Goal: Task Accomplishment & Management: Understand process/instructions

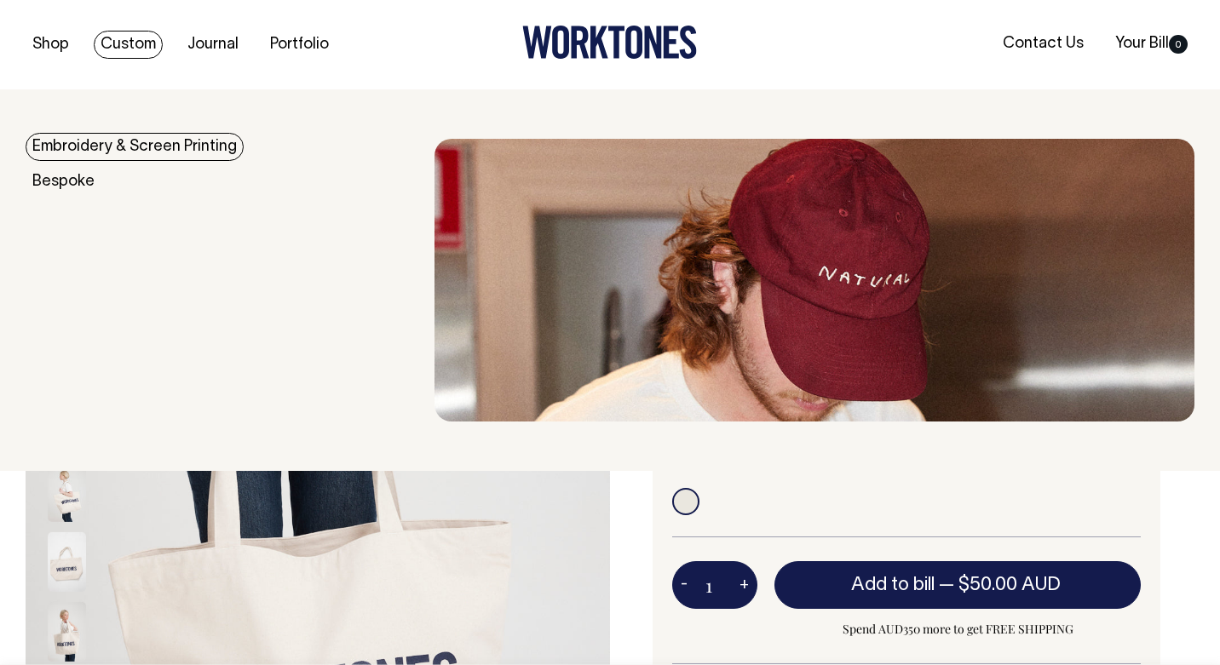
click at [128, 53] on link "Custom" at bounding box center [128, 45] width 69 height 28
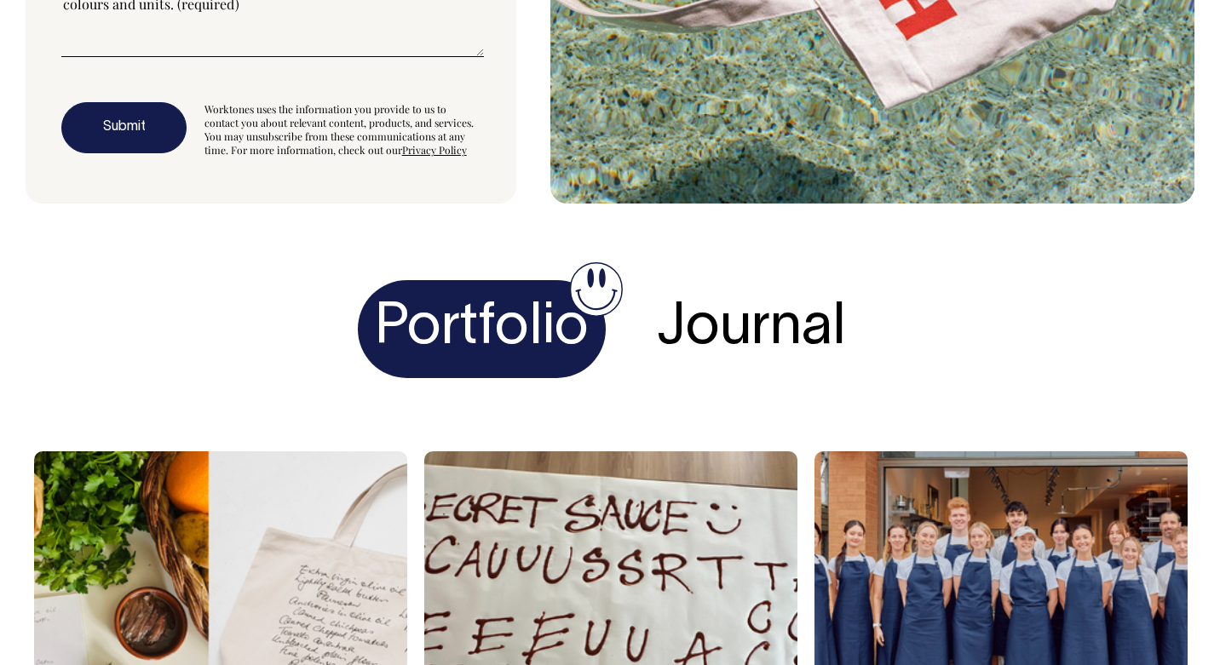
scroll to position [6103, 0]
click at [731, 334] on h4 "Journal" at bounding box center [751, 329] width 223 height 98
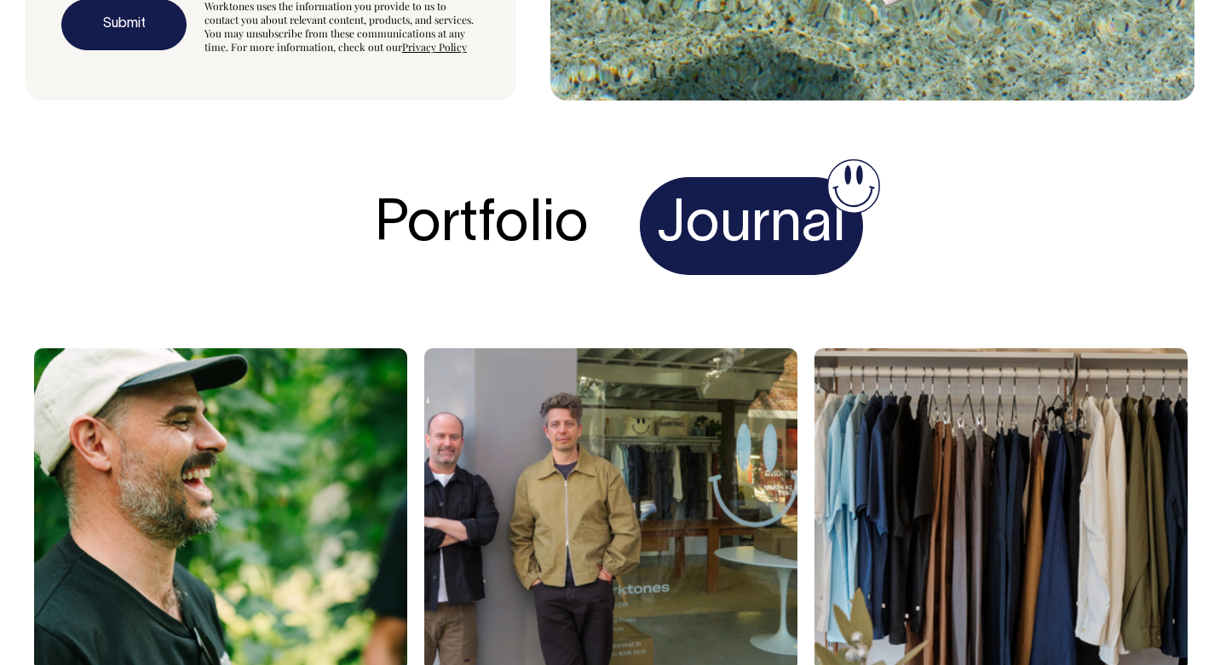
click at [551, 228] on h4 "Portfolio" at bounding box center [482, 226] width 248 height 98
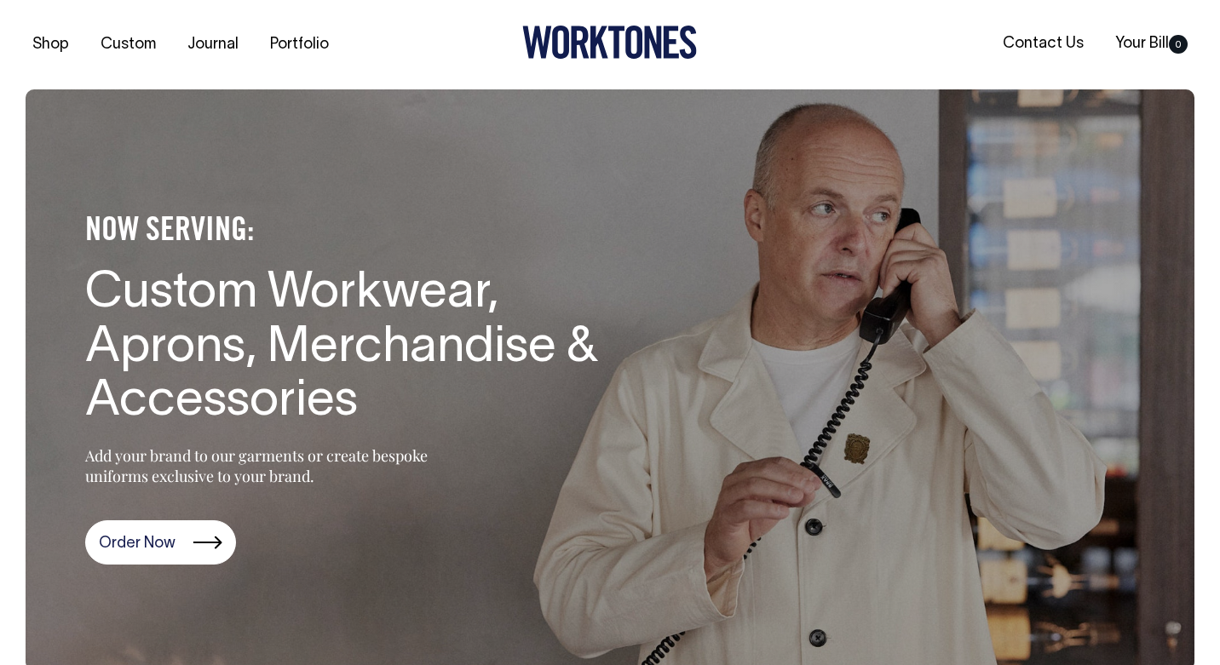
scroll to position [0, 0]
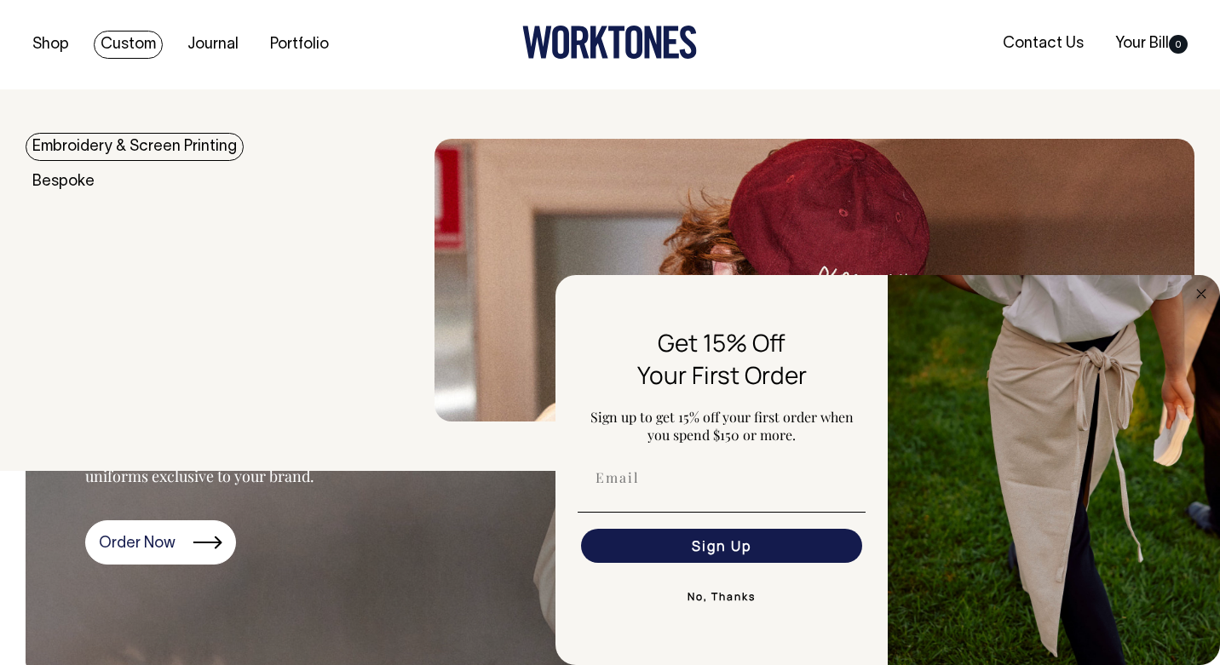
click at [143, 53] on link "Custom" at bounding box center [128, 45] width 69 height 28
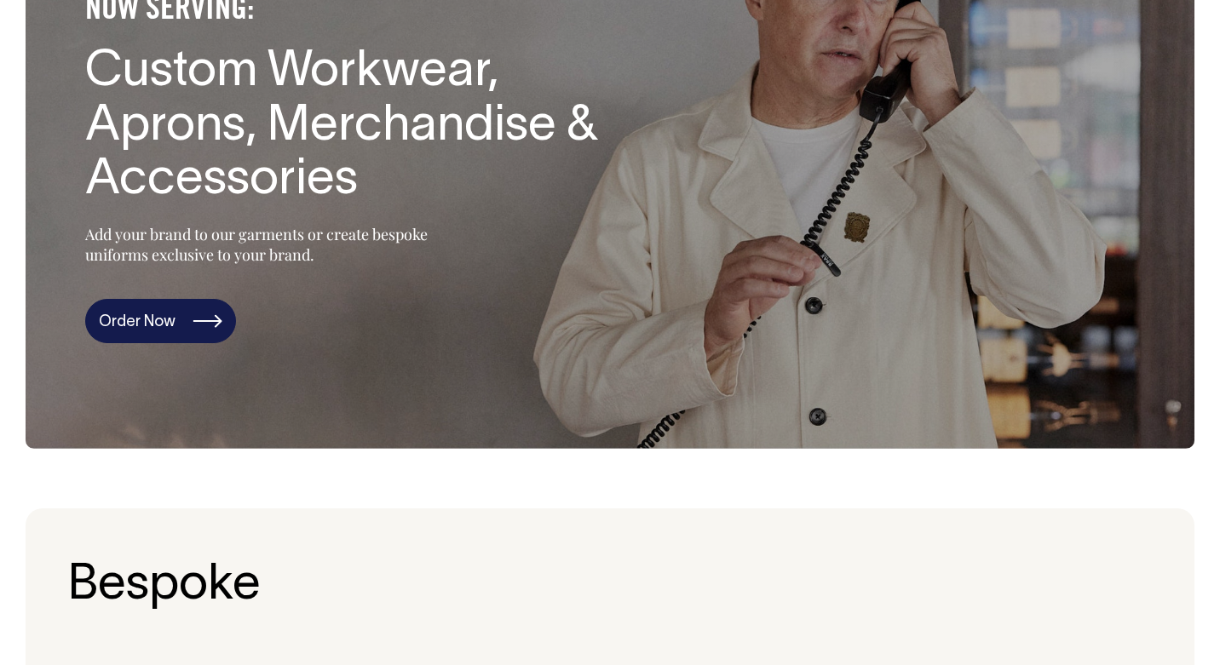
click at [196, 341] on link "Order Now" at bounding box center [160, 321] width 151 height 44
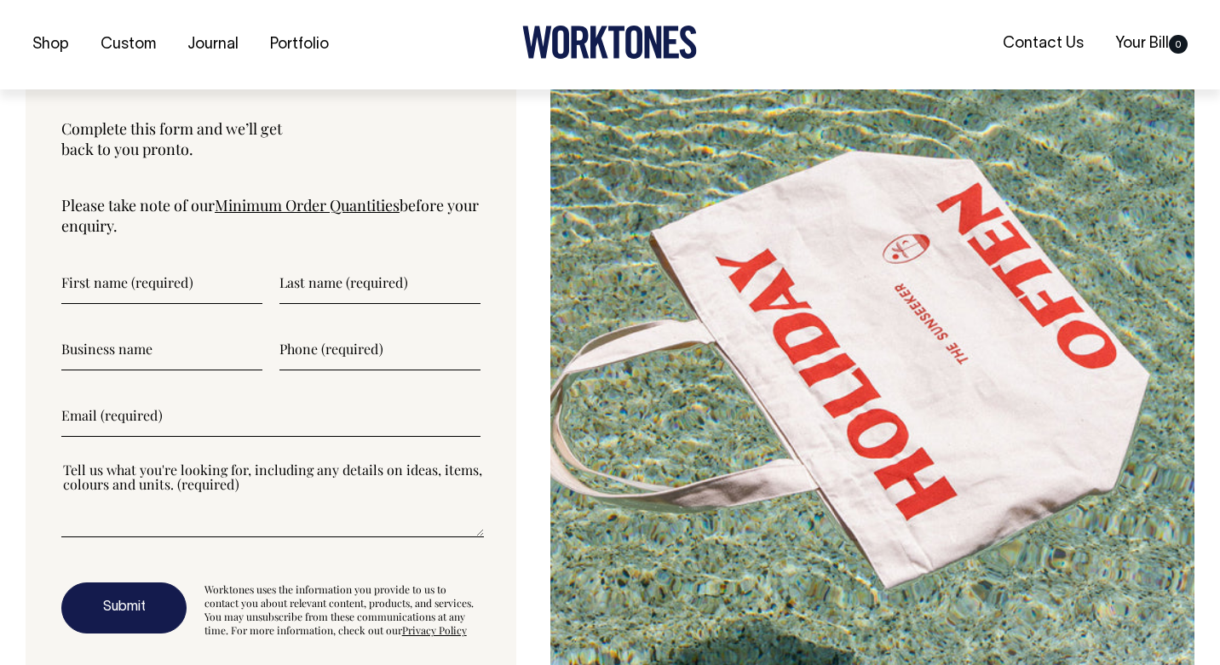
scroll to position [5625, 0]
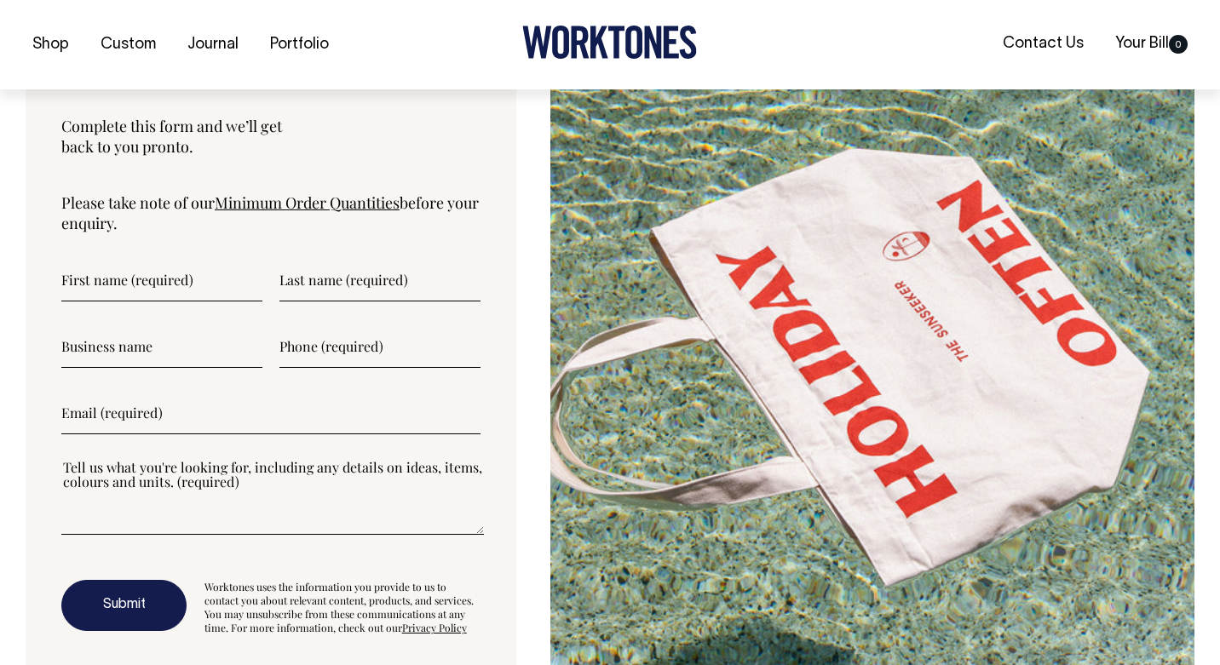
click at [261, 210] on link "Minimum Order Quantities" at bounding box center [307, 202] width 185 height 20
